Goal: Task Accomplishment & Management: Use online tool/utility

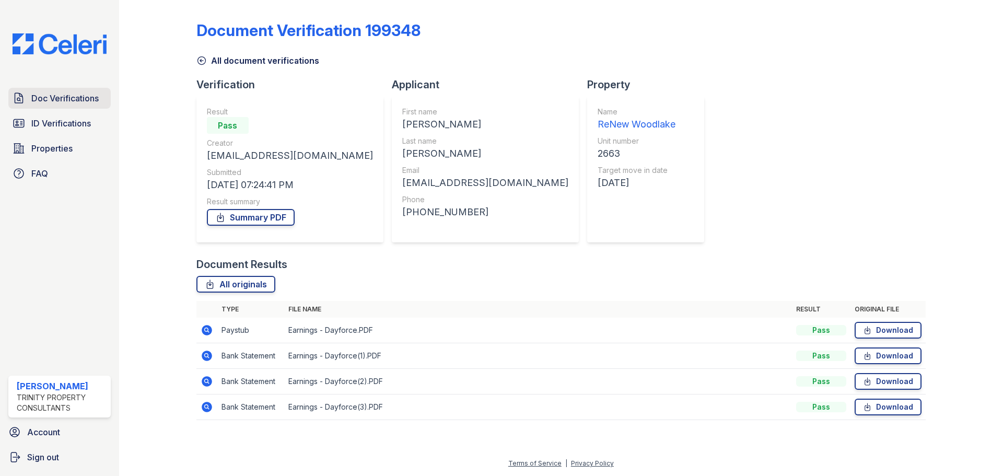
click at [84, 100] on span "Doc Verifications" at bounding box center [64, 98] width 67 height 13
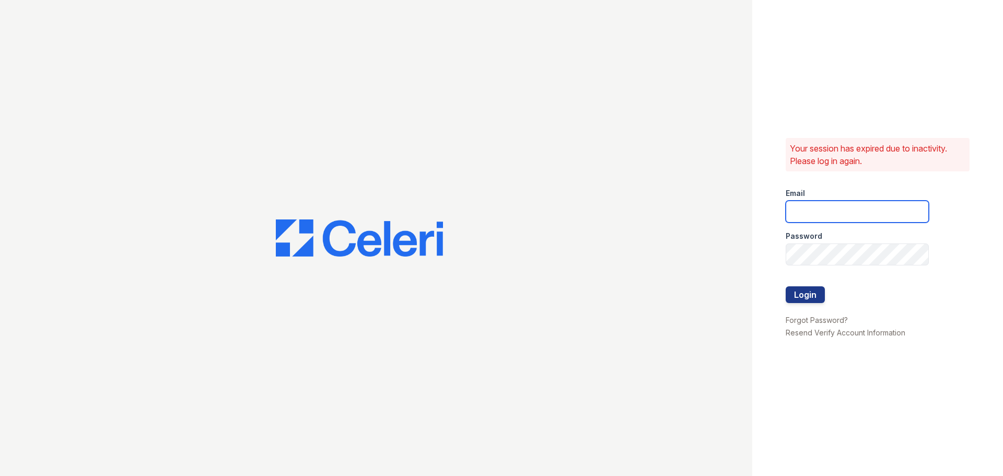
type input "[EMAIL_ADDRESS][DOMAIN_NAME]"
click at [822, 287] on button "Login" at bounding box center [805, 294] width 39 height 17
